Goal: Transaction & Acquisition: Purchase product/service

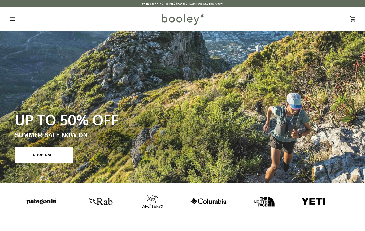
click at [15, 17] on button "Open menu" at bounding box center [18, 18] width 16 height 23
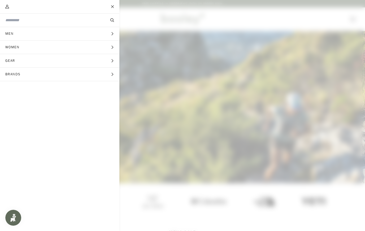
click at [28, 73] on span "Brands" at bounding box center [15, 74] width 30 height 13
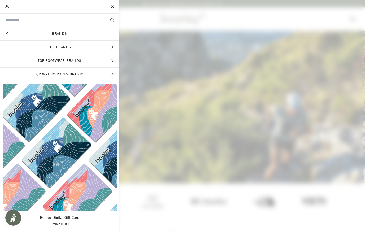
click at [30, 50] on span "Top Brands" at bounding box center [59, 47] width 119 height 13
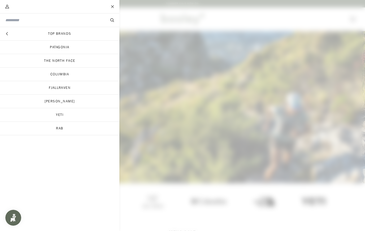
click at [10, 33] on button "Hide menu" at bounding box center [6, 33] width 13 height 13
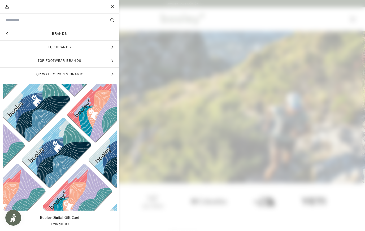
click at [33, 38] on link "Brands" at bounding box center [59, 33] width 119 height 13
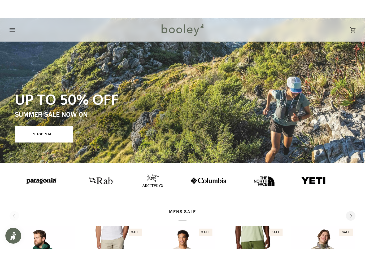
scroll to position [44, 0]
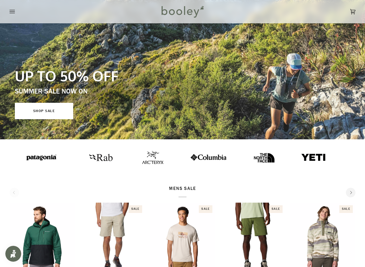
click at [141, 158] on img at bounding box center [151, 157] width 21 height 13
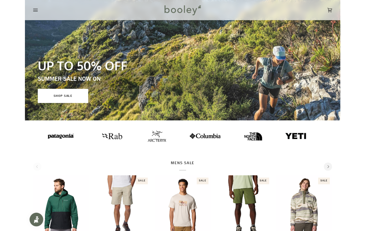
scroll to position [59, 0]
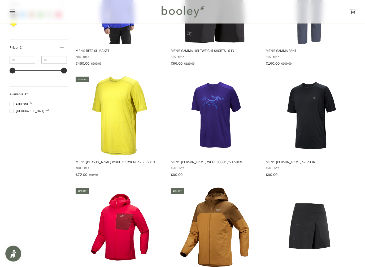
scroll to position [395, 0]
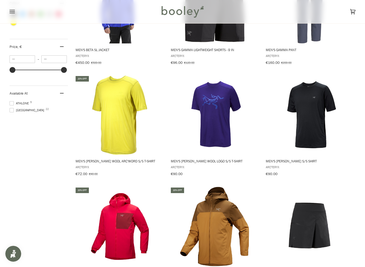
click at [314, 136] on img "Men's Ionia Merino Wool S/S Shirt" at bounding box center [310, 115] width 80 height 80
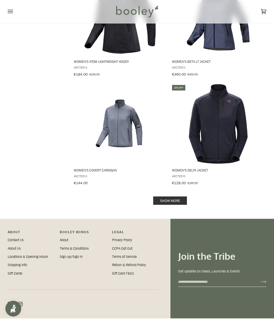
scroll to position [1032, 0]
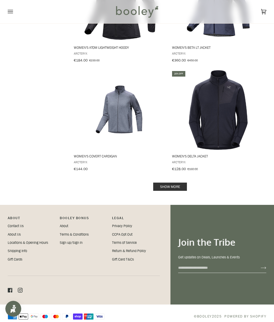
click at [175, 183] on link "Show more" at bounding box center [170, 187] width 34 height 8
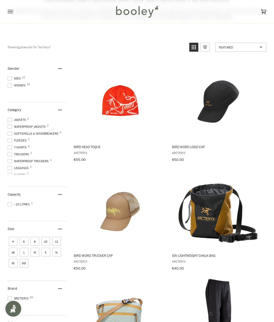
scroll to position [61, 0]
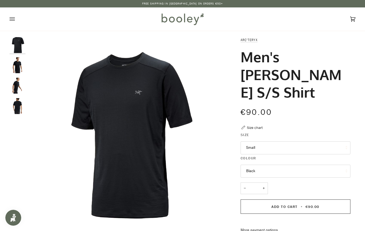
click at [317, 148] on button "Small" at bounding box center [296, 147] width 110 height 13
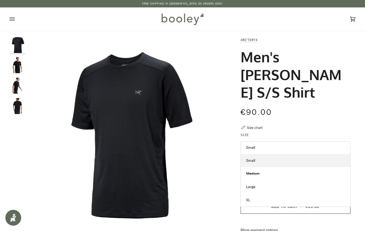
click at [305, 198] on link "XL" at bounding box center [295, 200] width 109 height 13
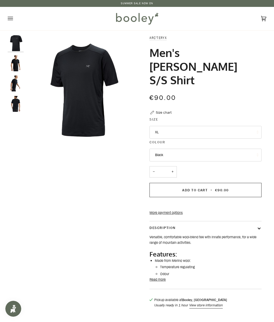
click at [163, 231] on button "Read more" at bounding box center [157, 279] width 16 height 5
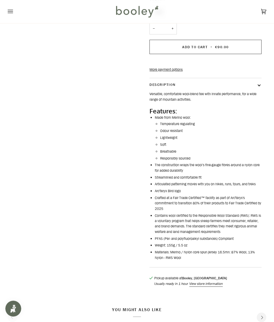
scroll to position [121, 0]
